Goal: Information Seeking & Learning: Understand process/instructions

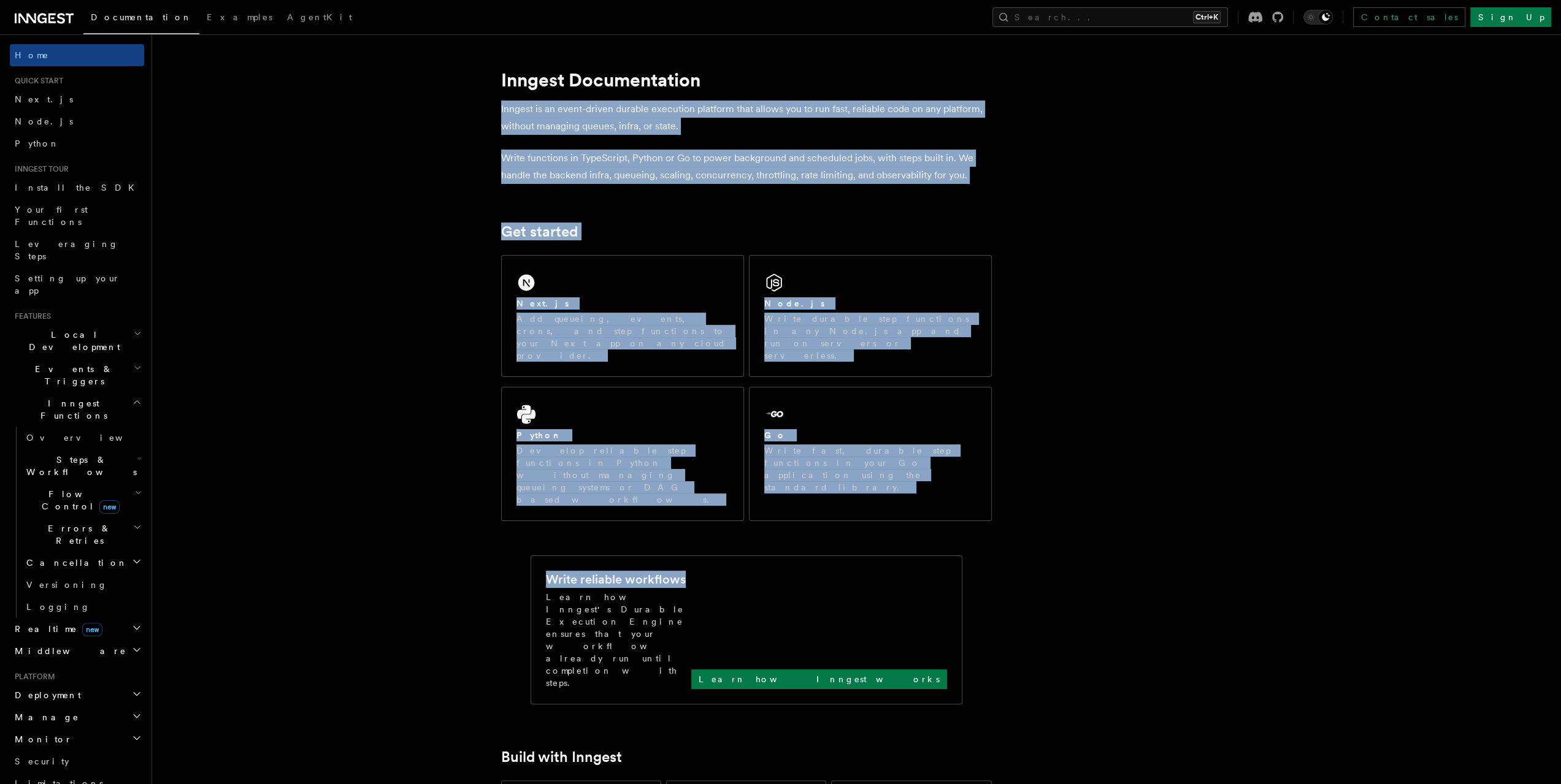
drag, startPoint x: 1569, startPoint y: 468, endPoint x: 1551, endPoint y: 477, distance: 20.1
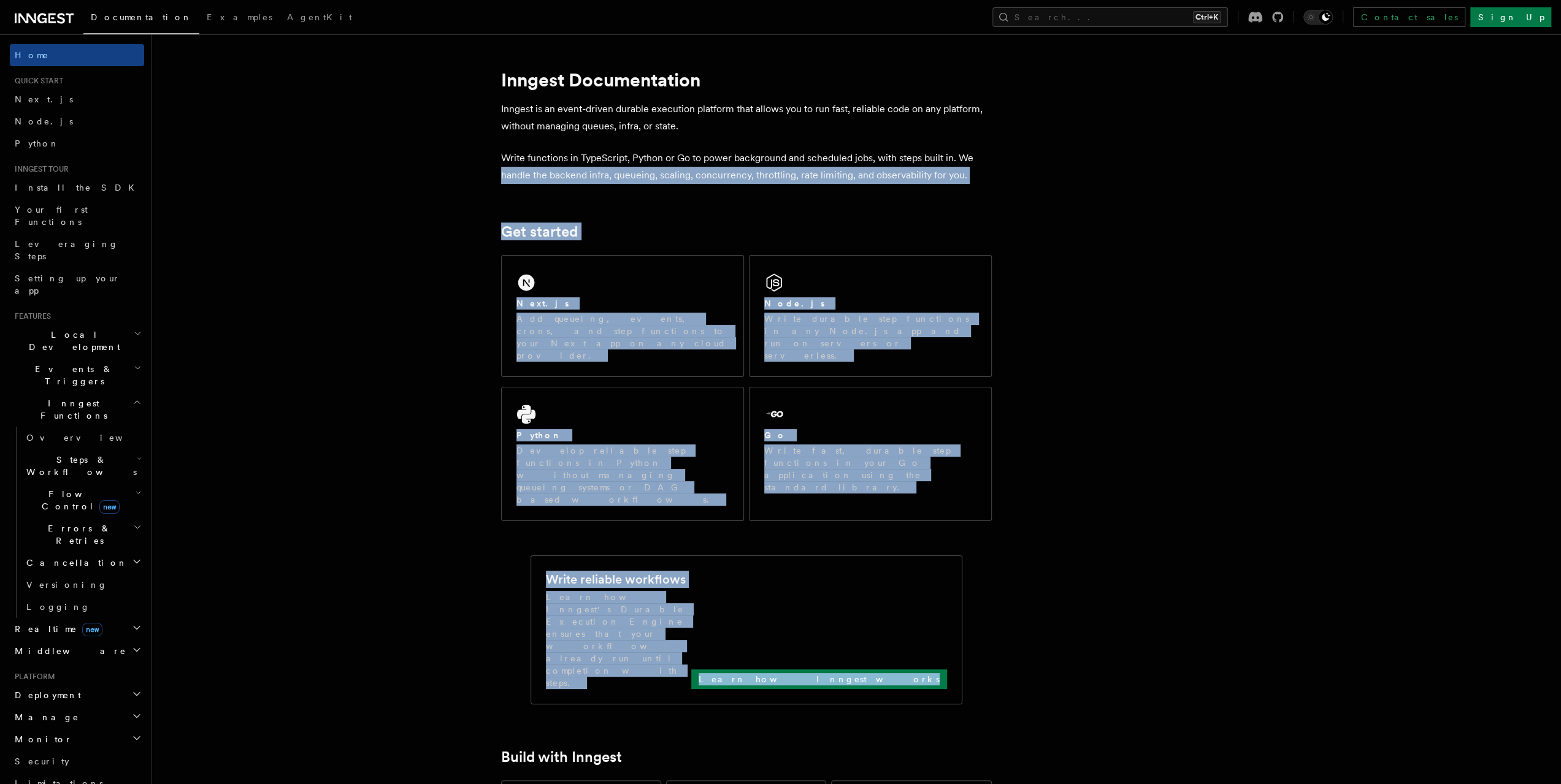
drag, startPoint x: 1229, startPoint y: 337, endPoint x: 1274, endPoint y: 188, distance: 155.6
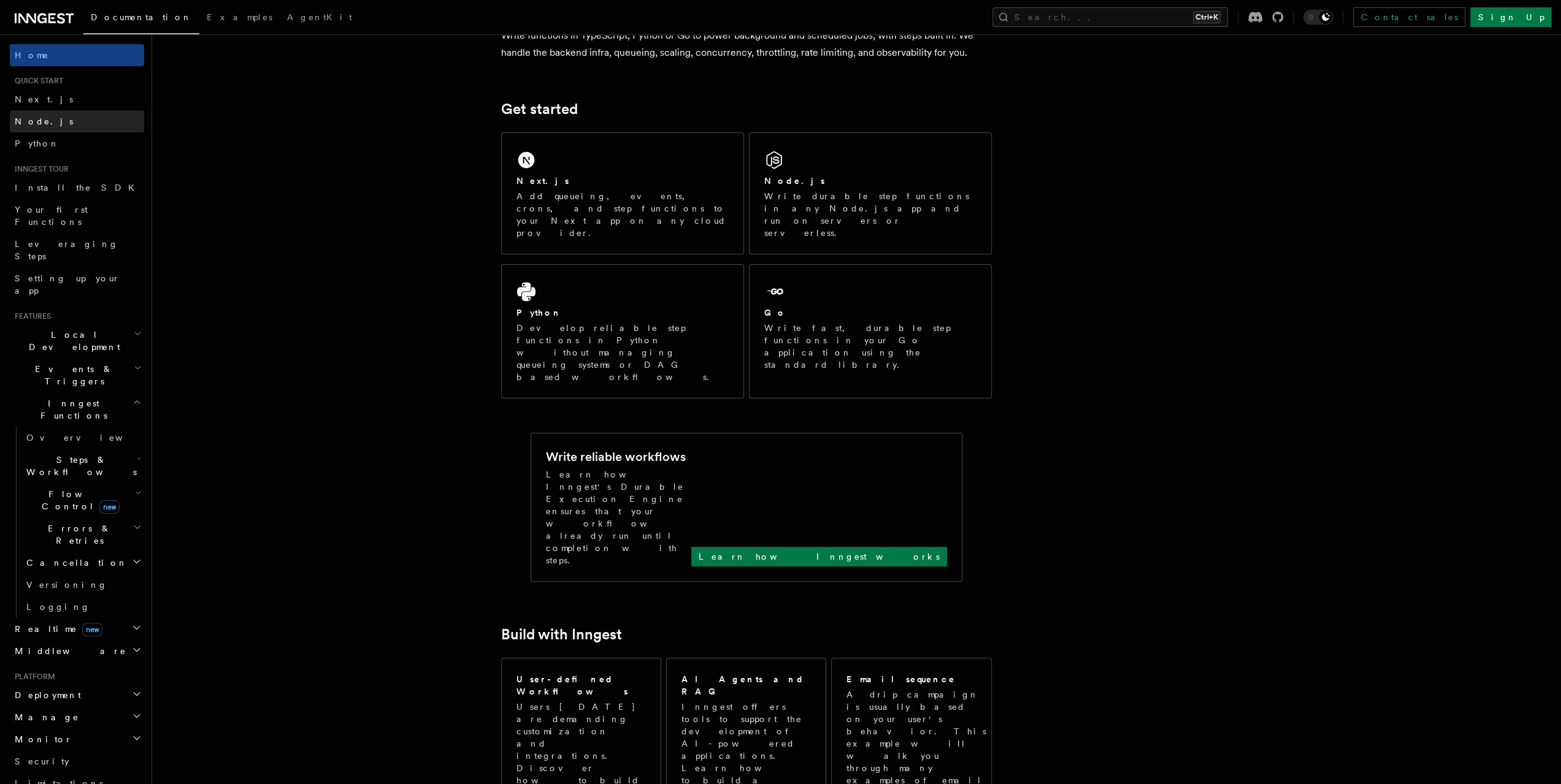
click at [45, 129] on link "Node.js" at bounding box center [77, 121] width 135 height 22
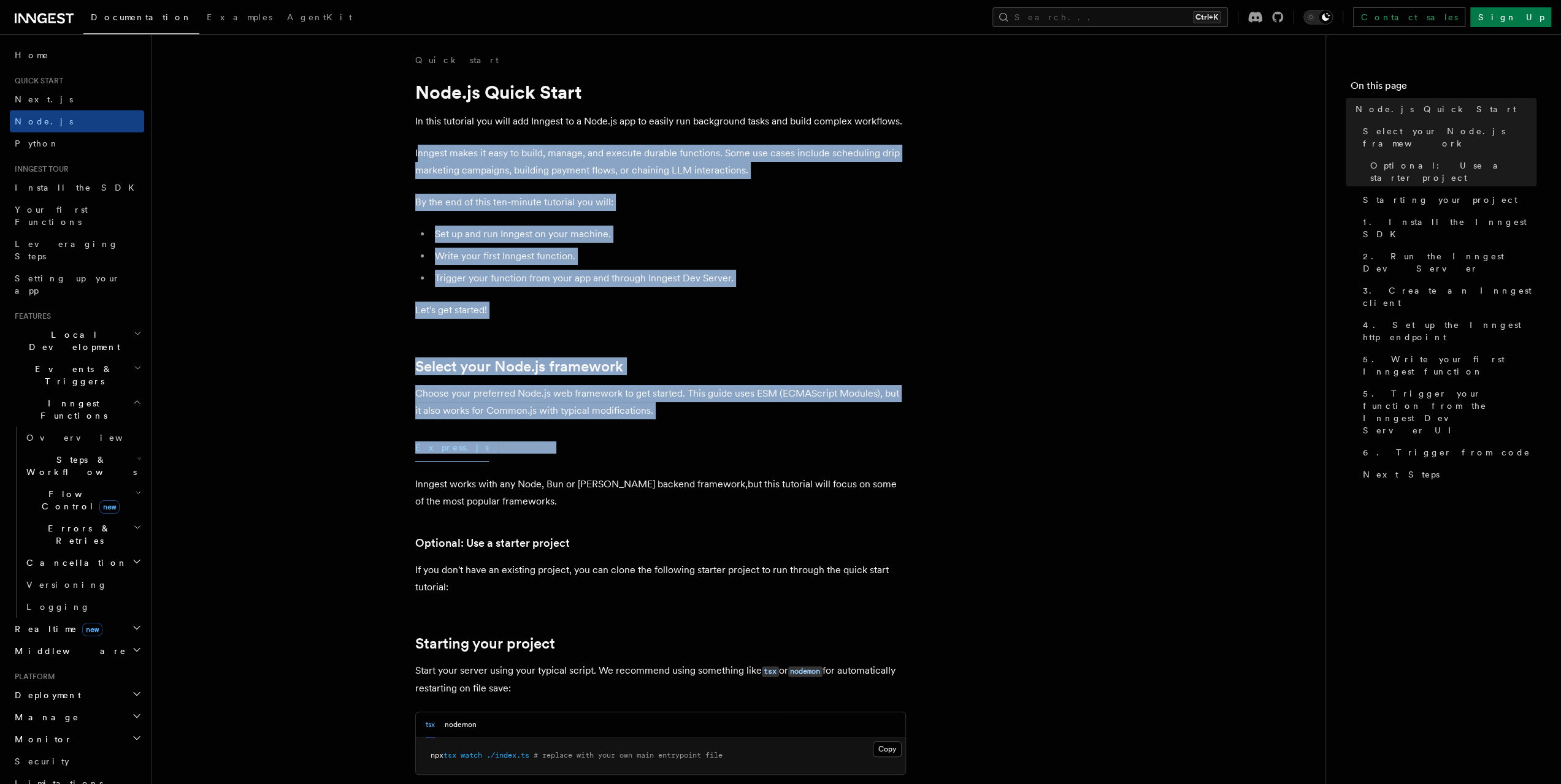
drag, startPoint x: 419, startPoint y: 133, endPoint x: 800, endPoint y: 523, distance: 545.2
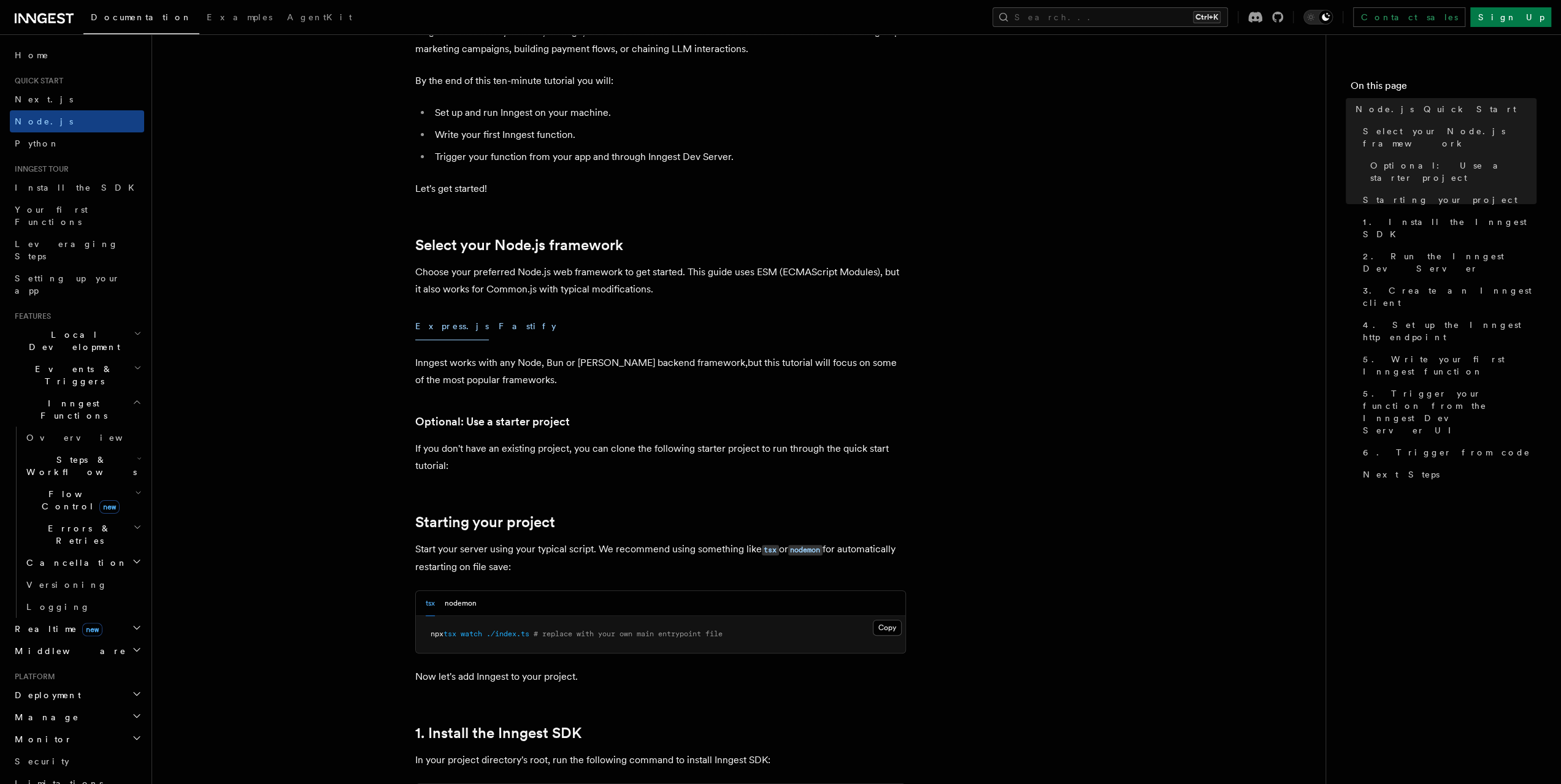
scroll to position [123, 0]
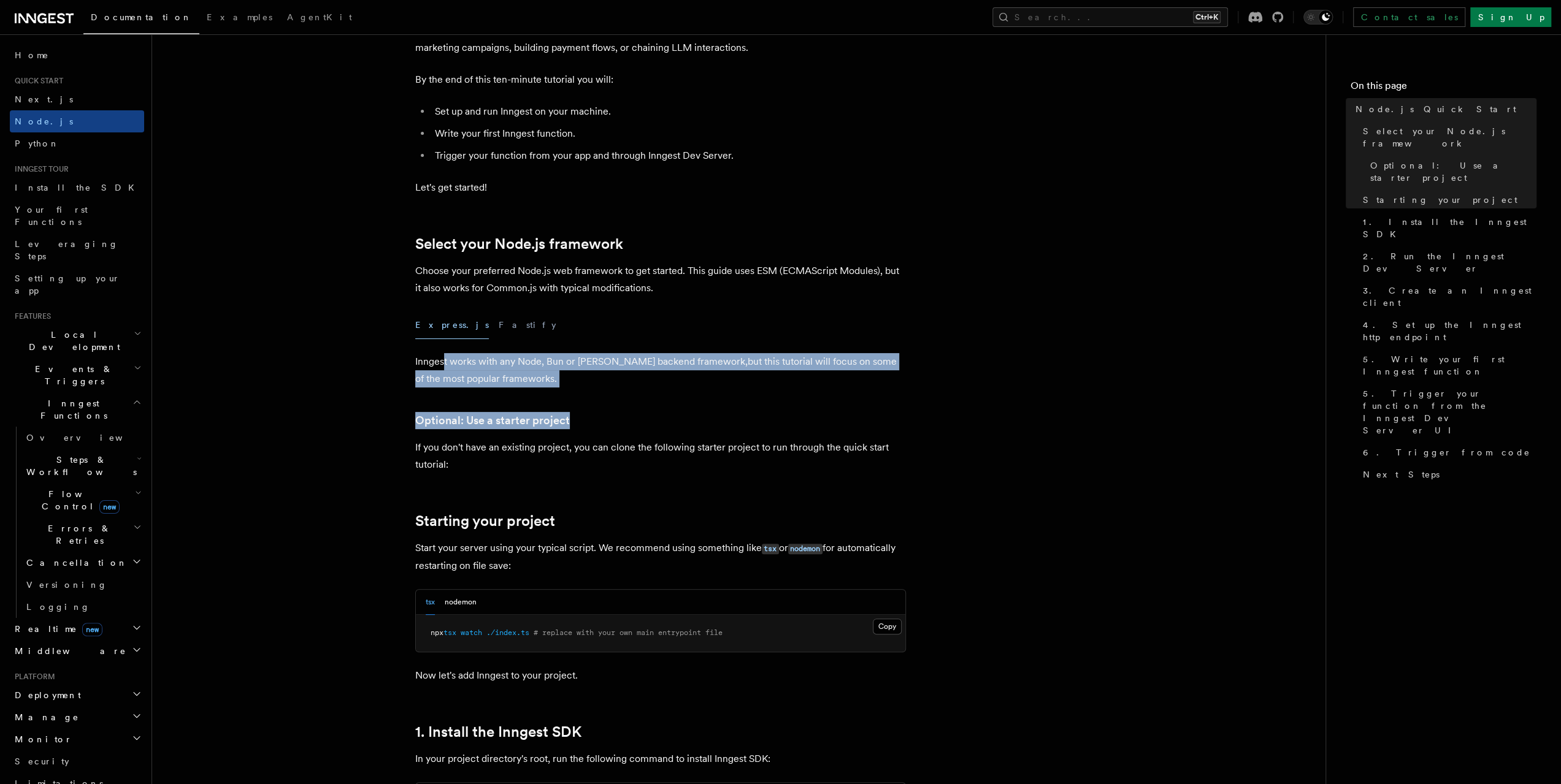
drag, startPoint x: 443, startPoint y: 359, endPoint x: 644, endPoint y: 411, distance: 207.6
drag, startPoint x: 624, startPoint y: 356, endPoint x: 639, endPoint y: 413, distance: 58.9
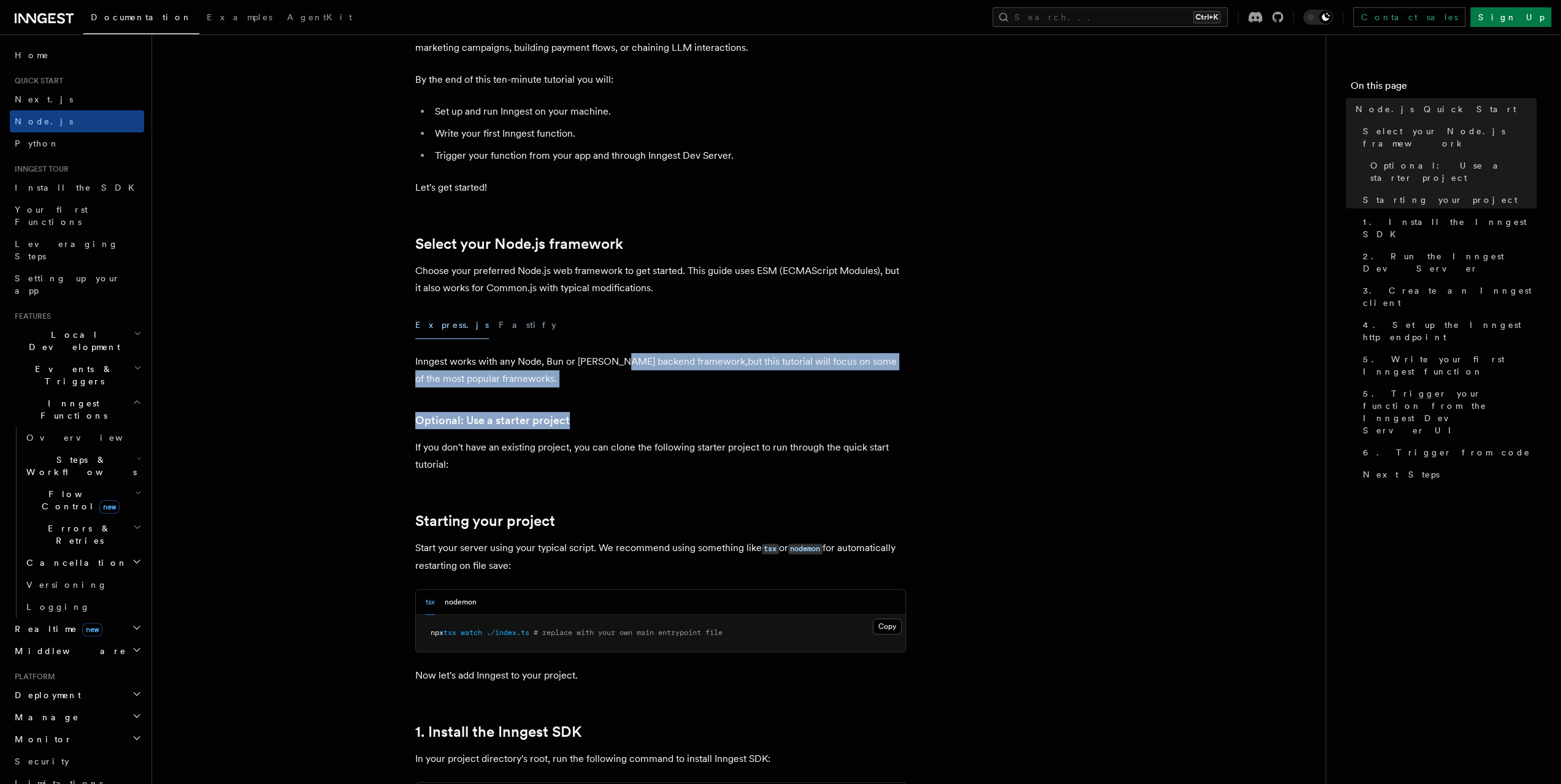
click at [638, 415] on h3 "Optional: Use a starter project" at bounding box center [660, 420] width 491 height 17
drag, startPoint x: 635, startPoint y: 418, endPoint x: 636, endPoint y: 342, distance: 76.0
drag, startPoint x: 625, startPoint y: 386, endPoint x: 655, endPoint y: 423, distance: 47.6
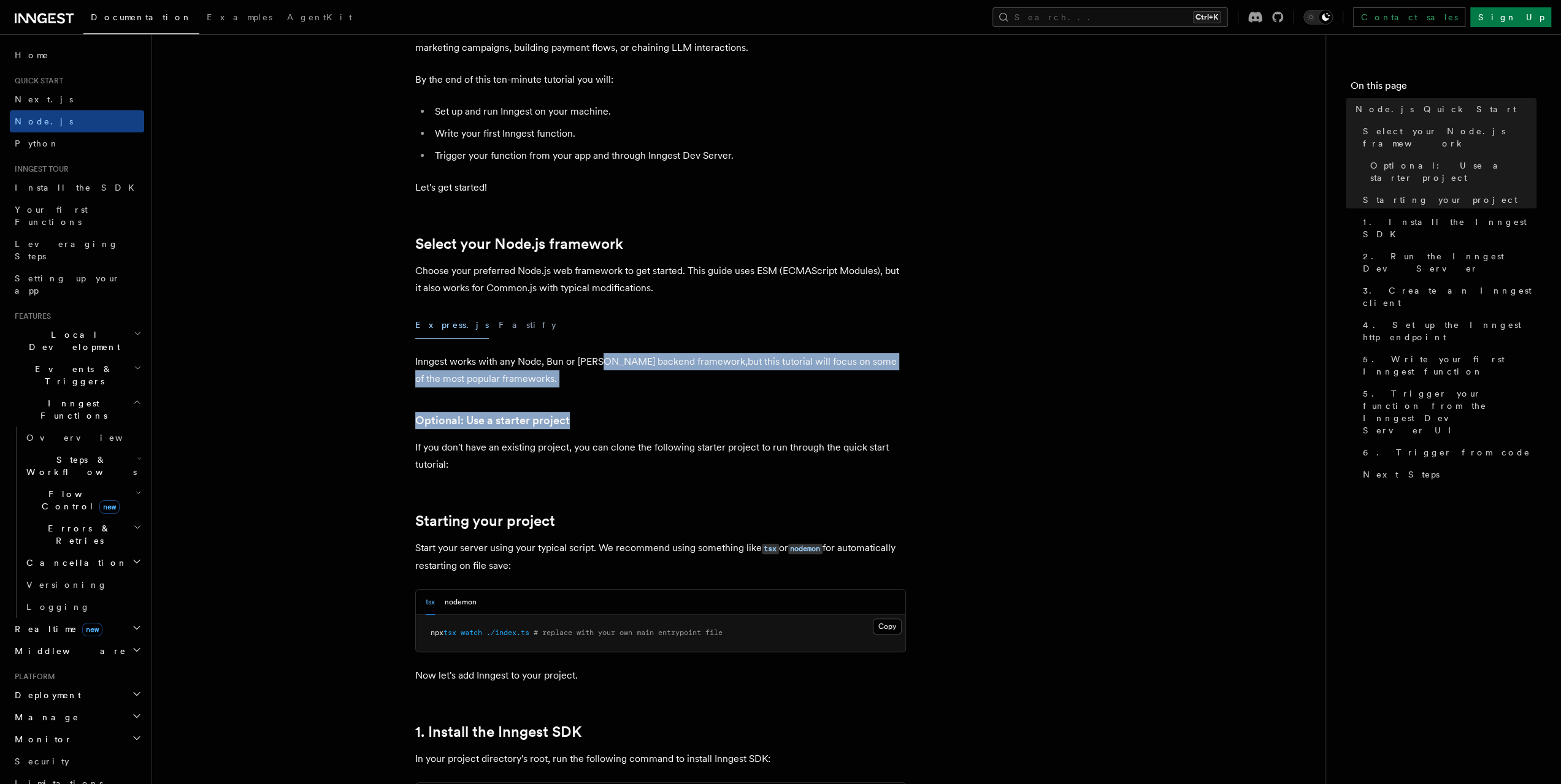
click at [655, 424] on h3 "Optional: Use a starter project" at bounding box center [660, 420] width 491 height 17
drag, startPoint x: 652, startPoint y: 359, endPoint x: 648, endPoint y: 393, distance: 34.2
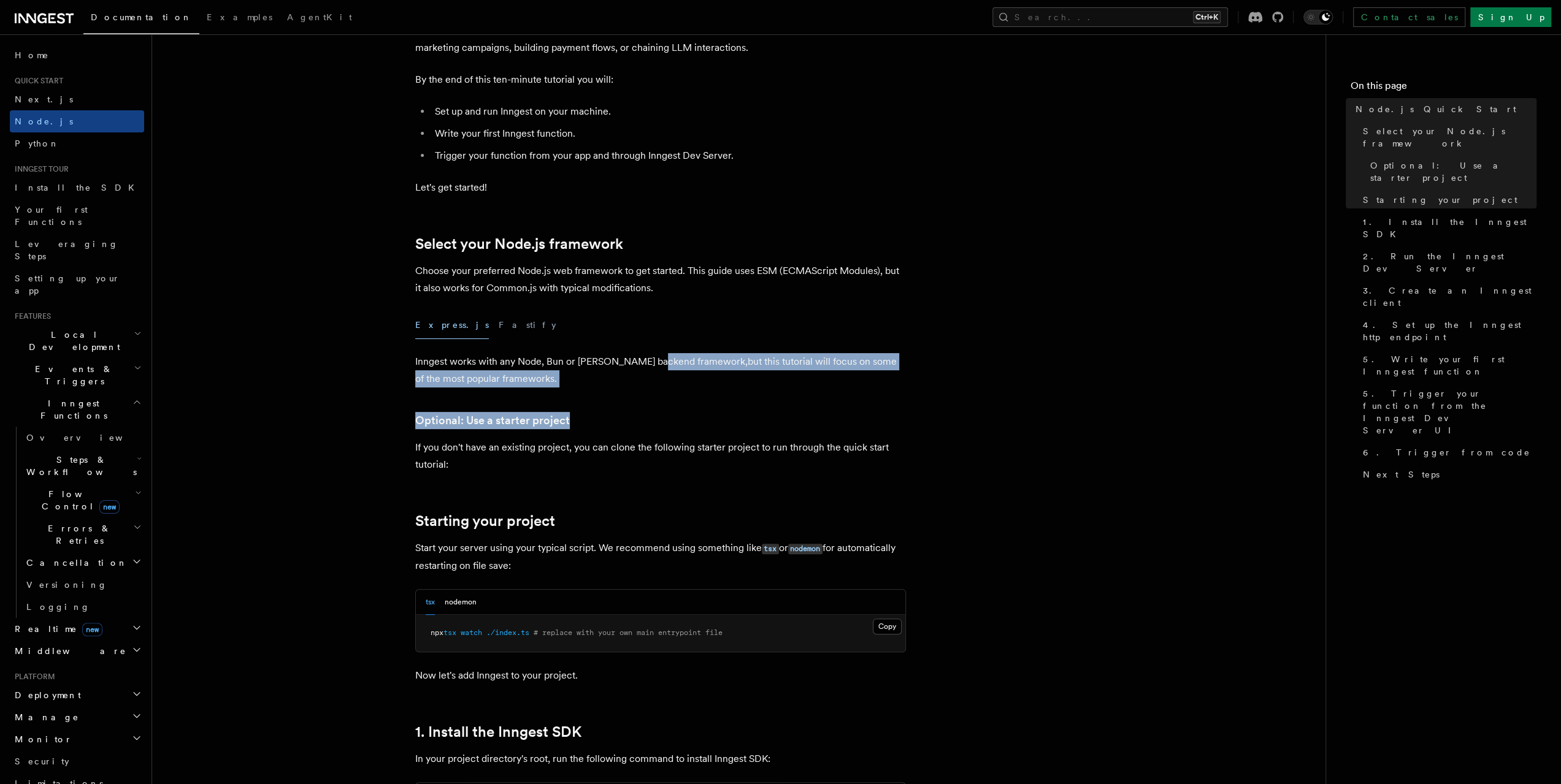
drag, startPoint x: 591, startPoint y: 350, endPoint x: 709, endPoint y: 402, distance: 128.9
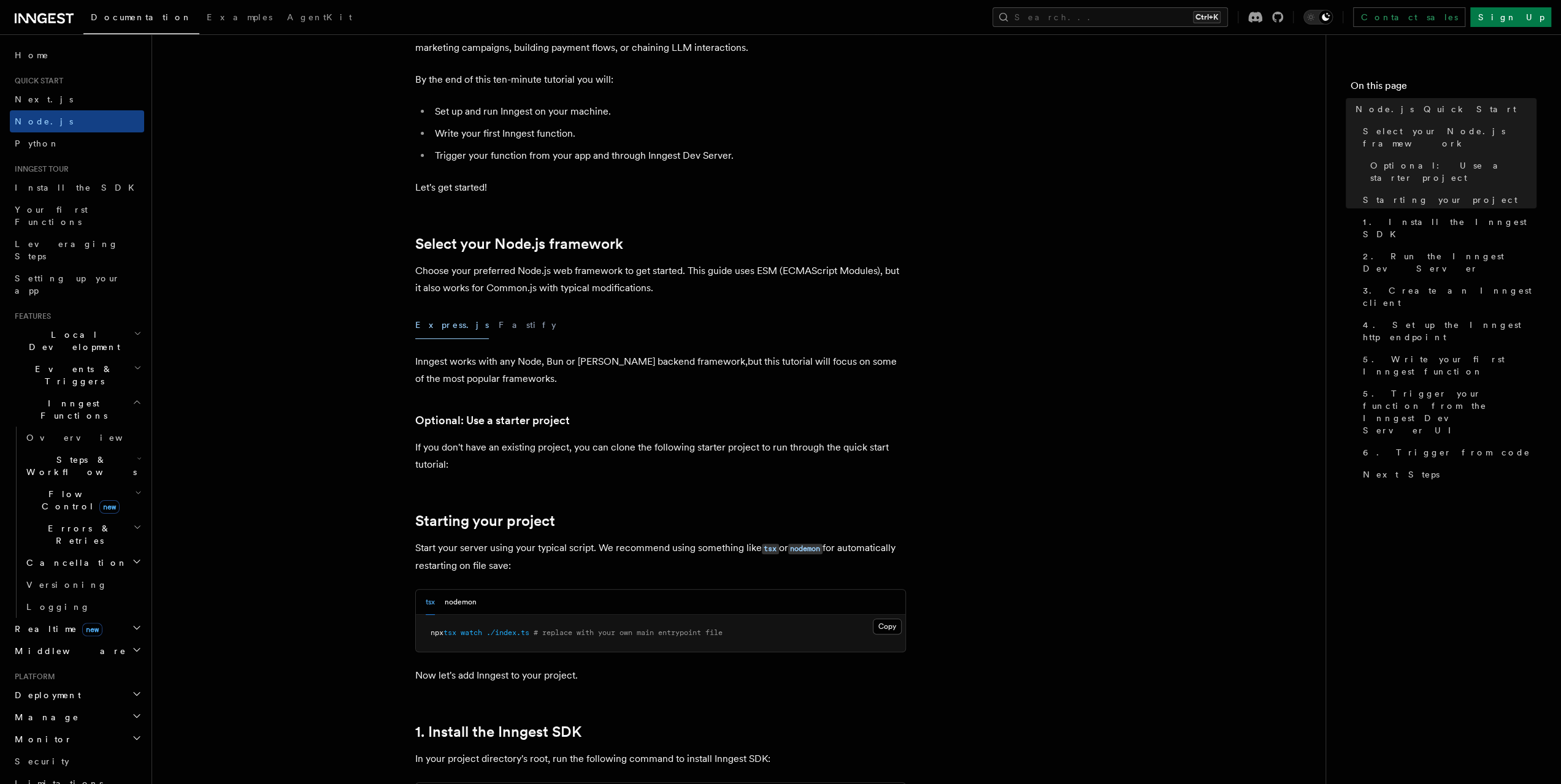
click at [518, 365] on p "Inngest works with any Node, Bun or [PERSON_NAME] backend framework,but this tu…" at bounding box center [660, 370] width 491 height 34
drag, startPoint x: 720, startPoint y: 352, endPoint x: 741, endPoint y: 386, distance: 40.0
click at [741, 386] on p "Inngest works with any Node, Bun or [PERSON_NAME] backend framework,but this tu…" at bounding box center [660, 370] width 491 height 34
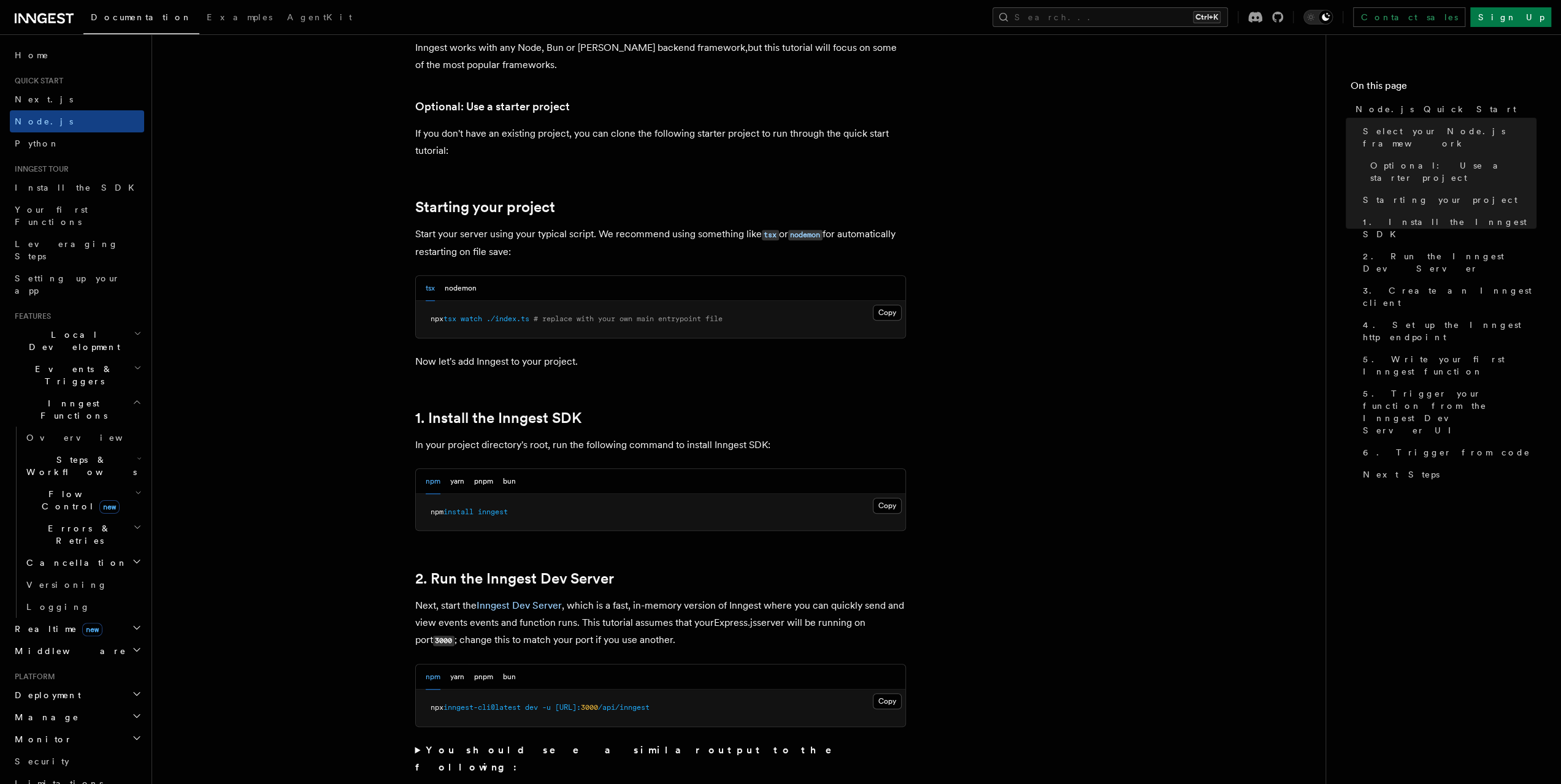
scroll to position [491, 0]
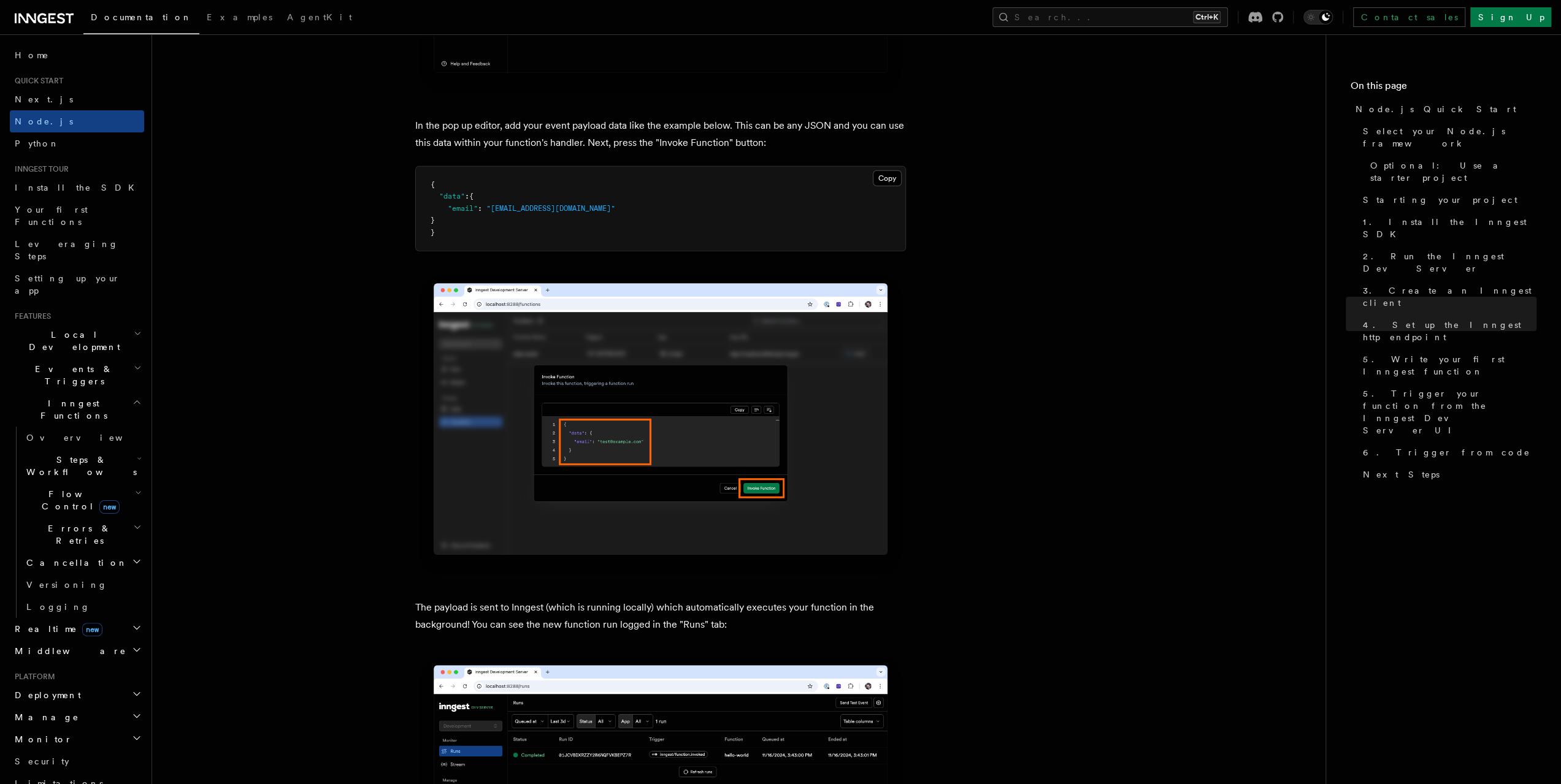
scroll to position [3740, 0]
